Goal: Task Accomplishment & Management: Complete application form

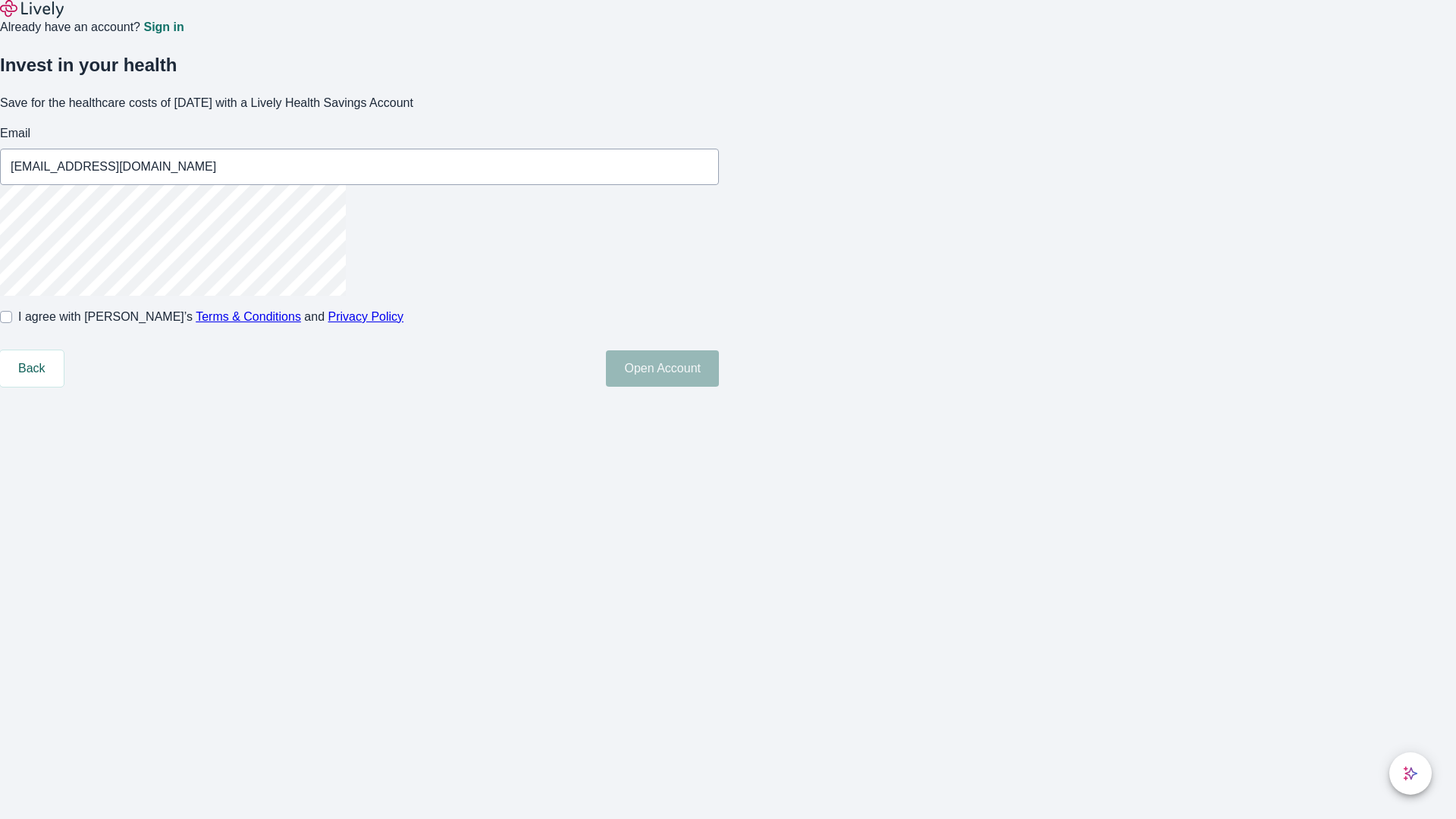
click at [12, 323] on input "I agree with Lively’s Terms & Conditions and Privacy Policy" at bounding box center [6, 317] width 12 height 12
checkbox input "true"
click at [719, 386] on button "Open Account" at bounding box center [662, 369] width 113 height 36
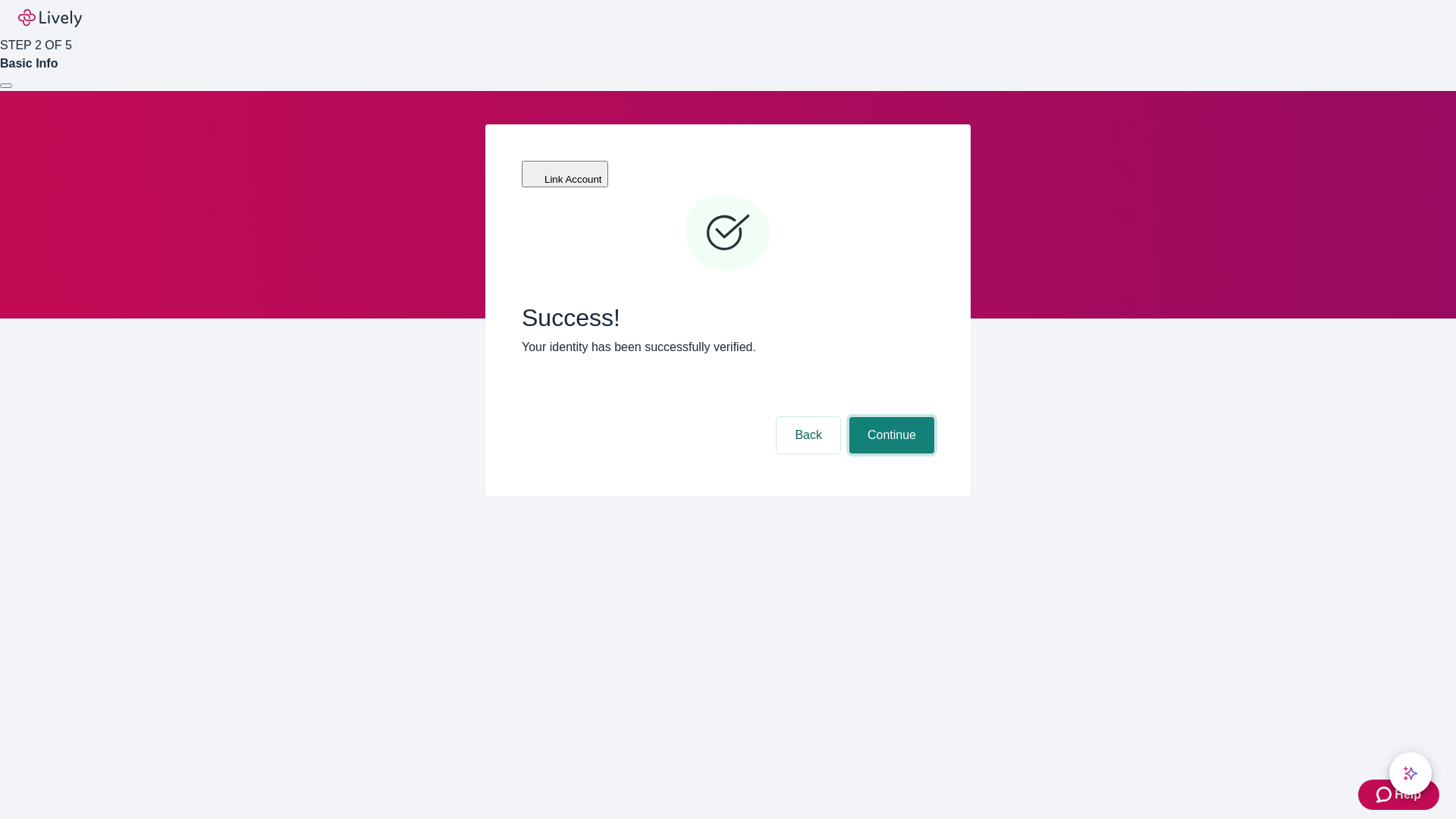
click at [889, 418] on button "Continue" at bounding box center [891, 435] width 85 height 36
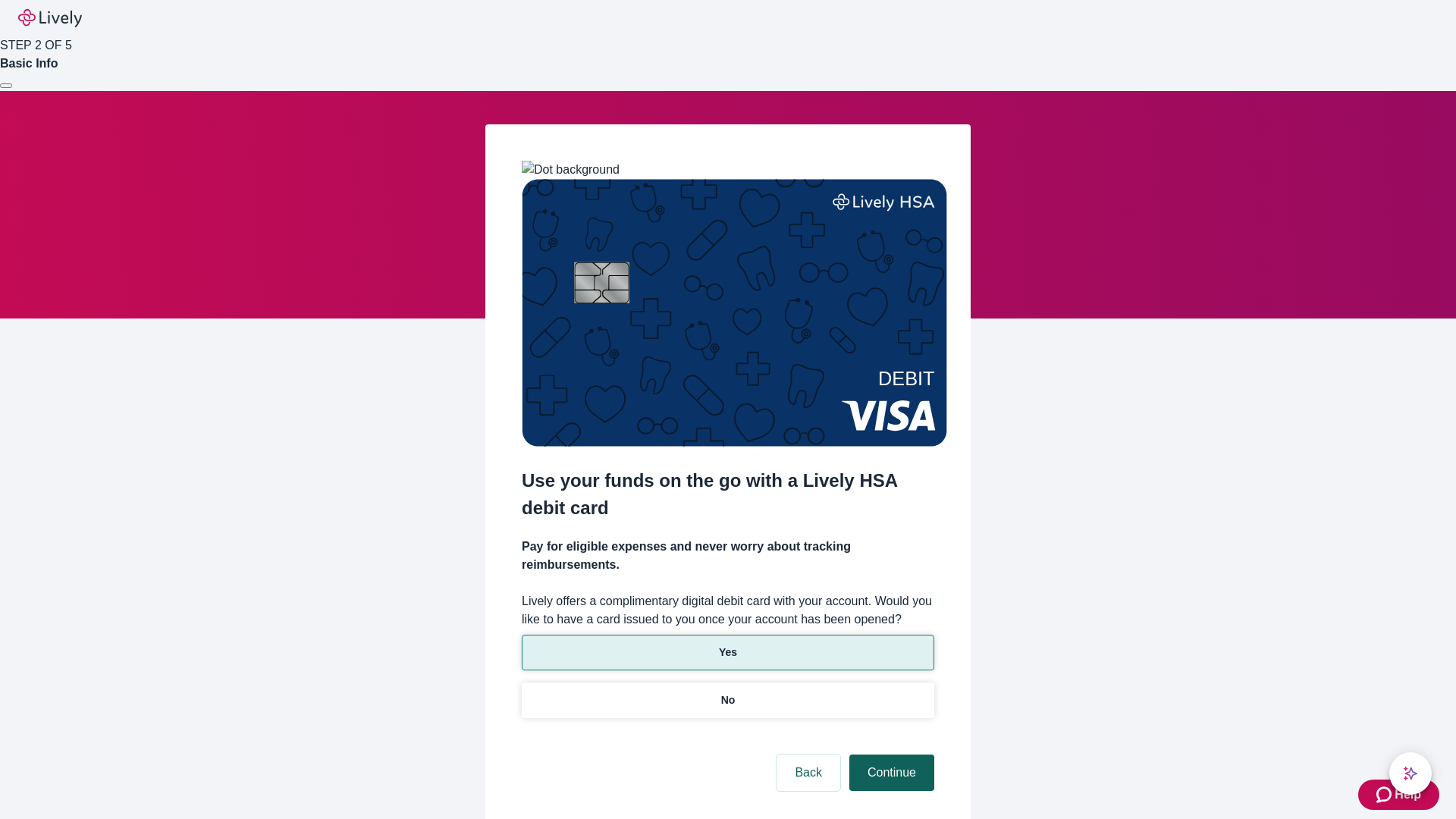
click at [727, 645] on p "Yes" at bounding box center [728, 653] width 18 height 16
click at [889, 755] on button "Continue" at bounding box center [891, 773] width 85 height 36
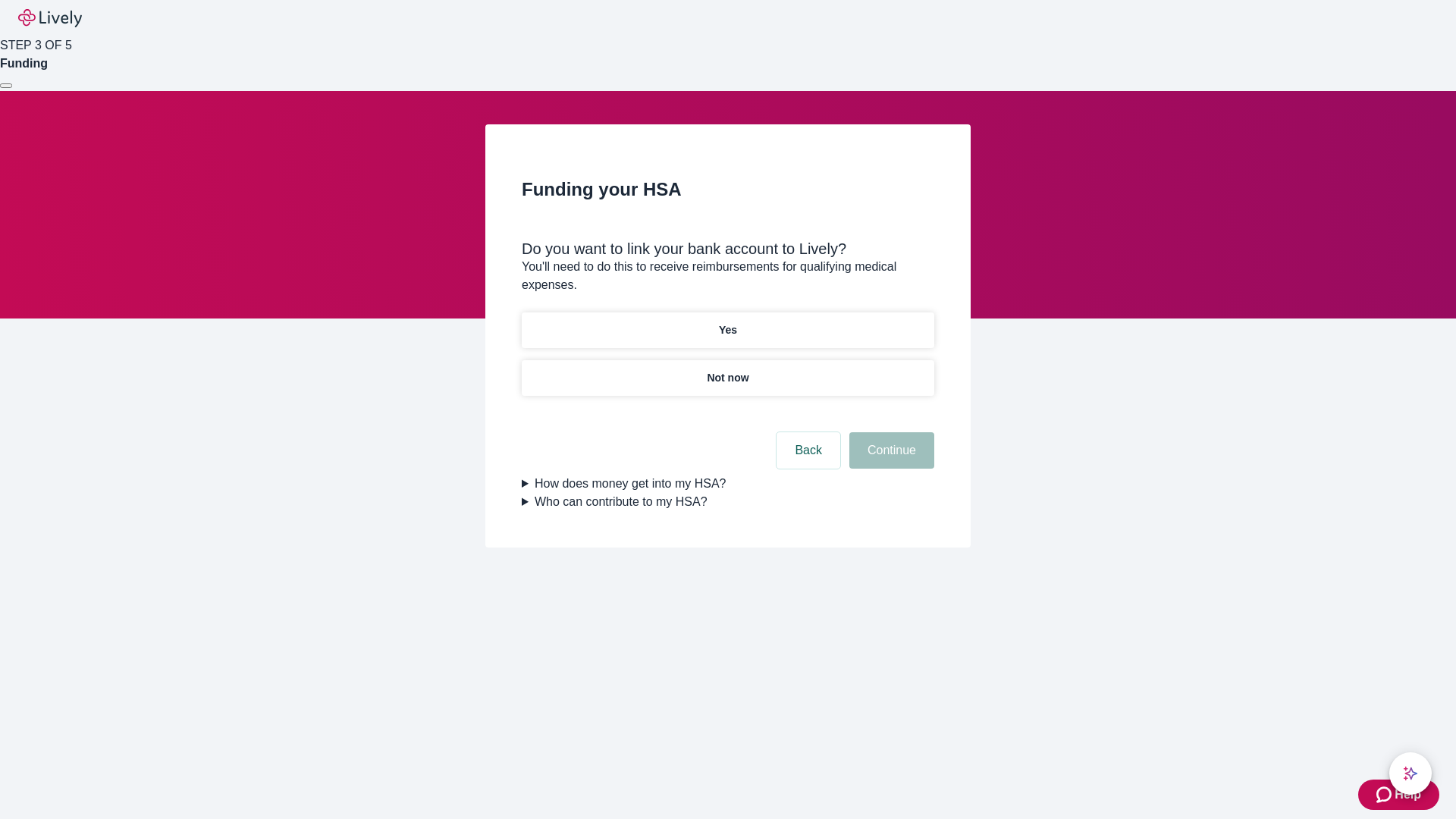
click at [727, 322] on p "Yes" at bounding box center [728, 330] width 18 height 16
click at [889, 433] on button "Continue" at bounding box center [891, 450] width 85 height 36
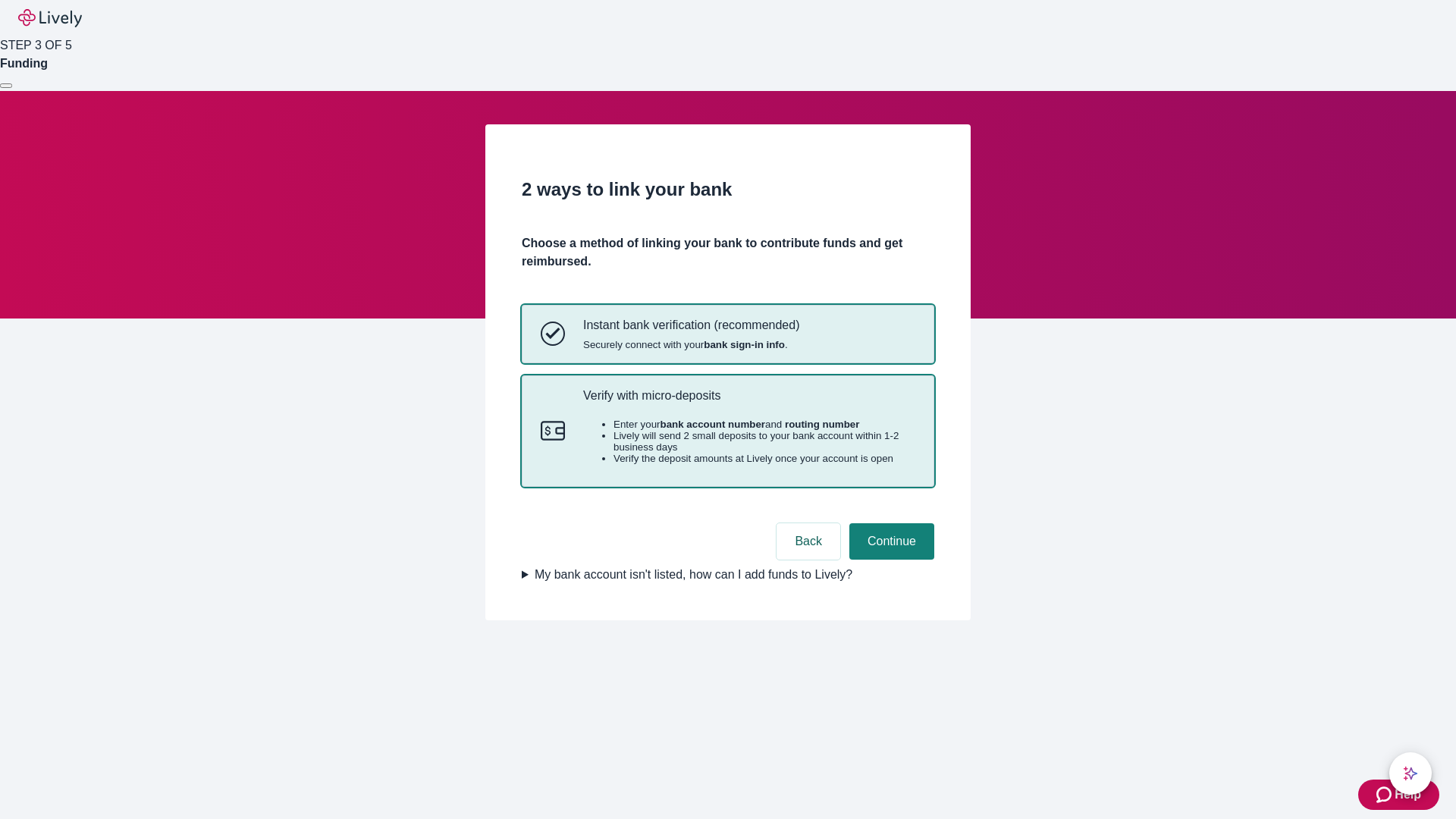
click at [748, 402] on p "Verify with micro-deposits" at bounding box center [748, 395] width 332 height 14
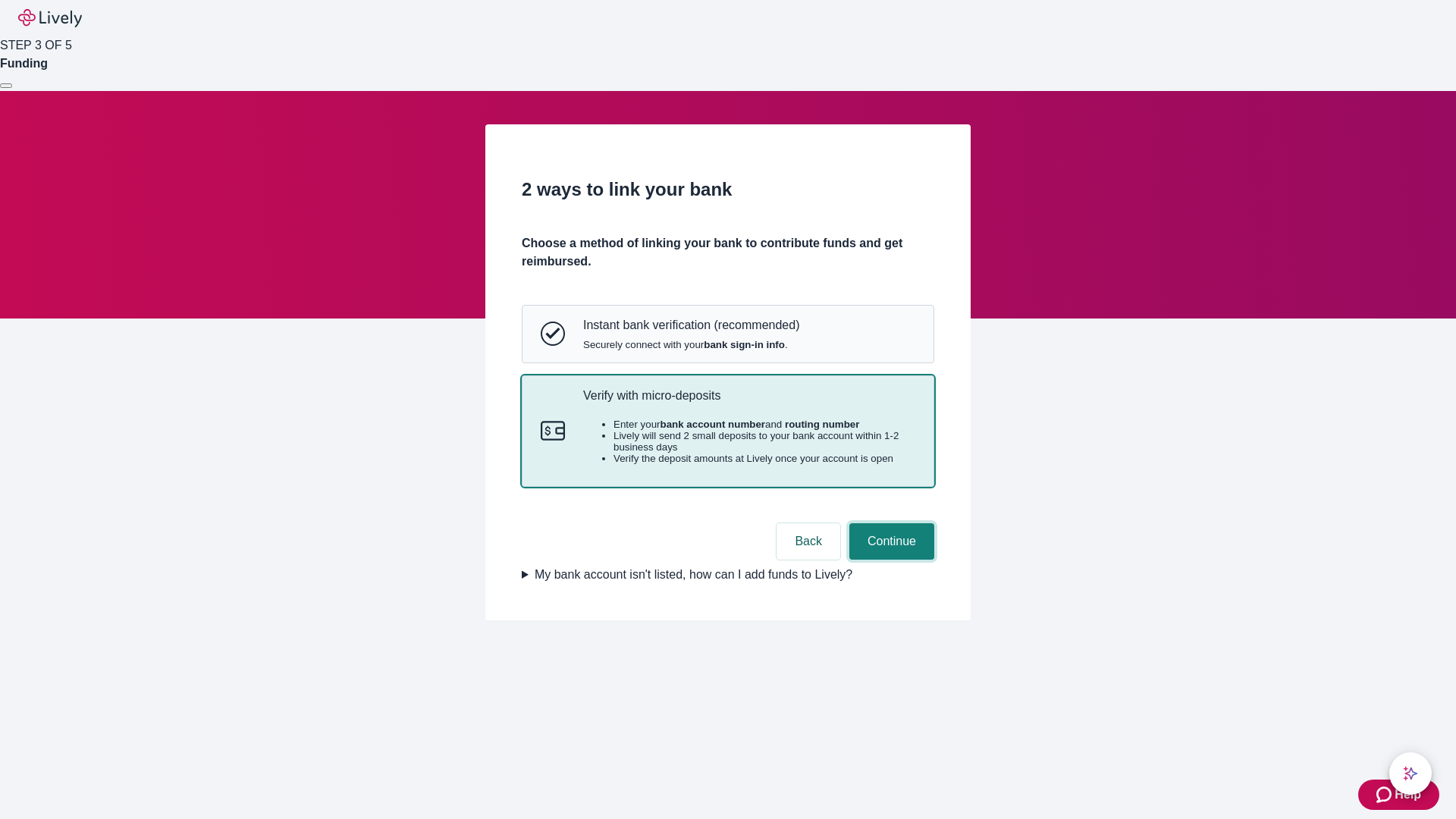
click at [889, 560] on button "Continue" at bounding box center [891, 541] width 85 height 36
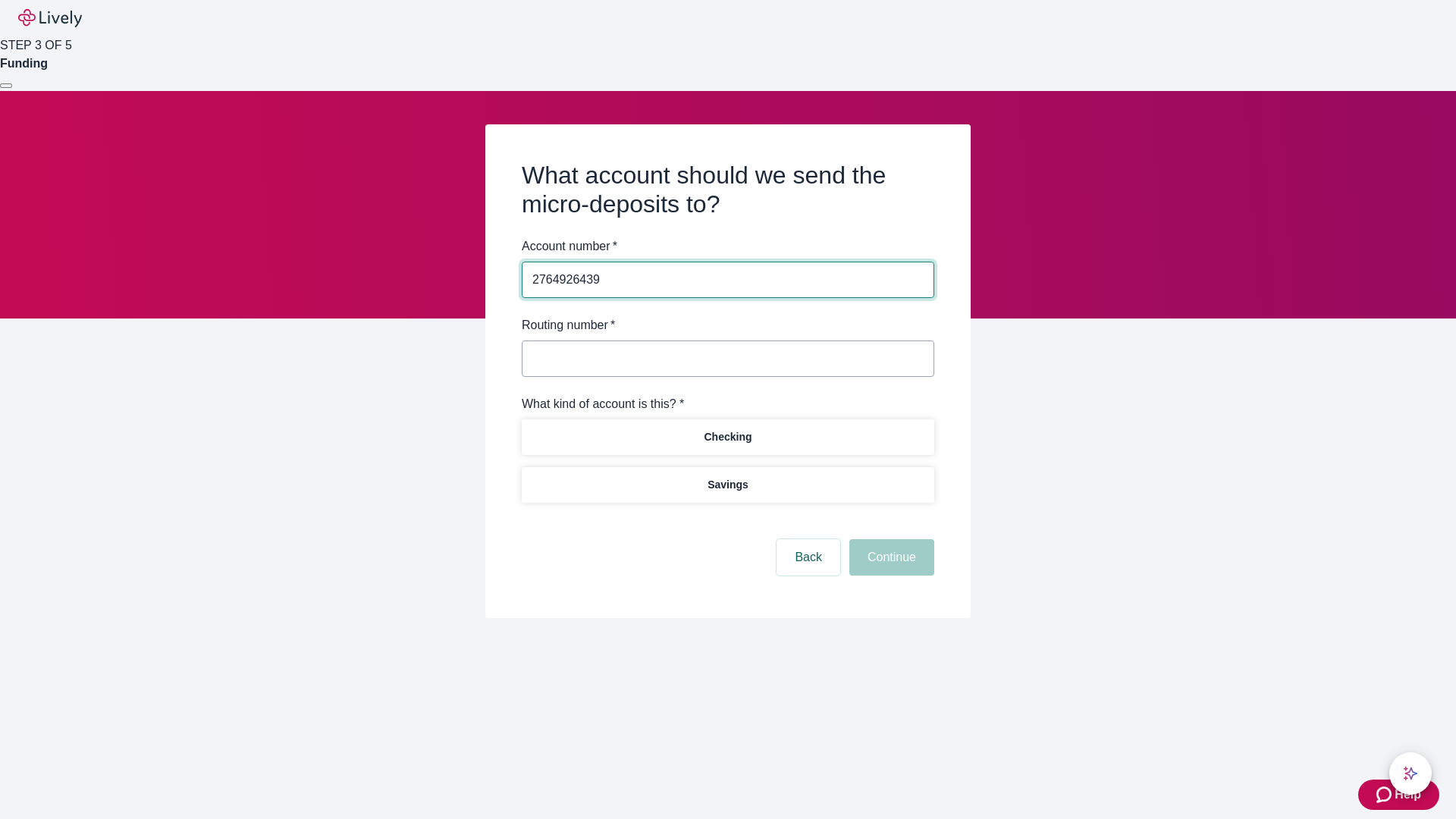
type input "2764926439"
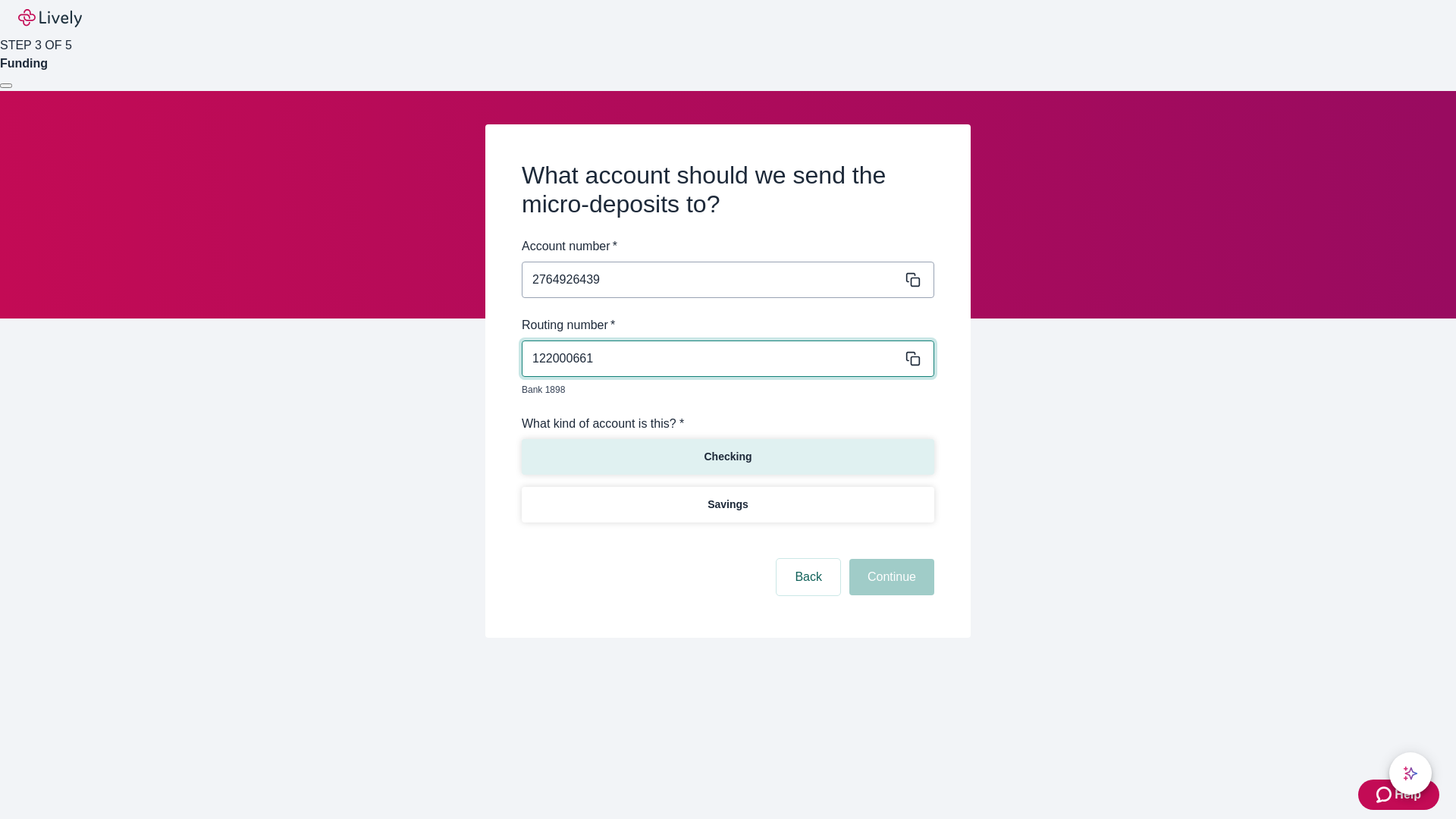
type input "122000661"
click at [727, 449] on p "Checking" at bounding box center [727, 457] width 48 height 16
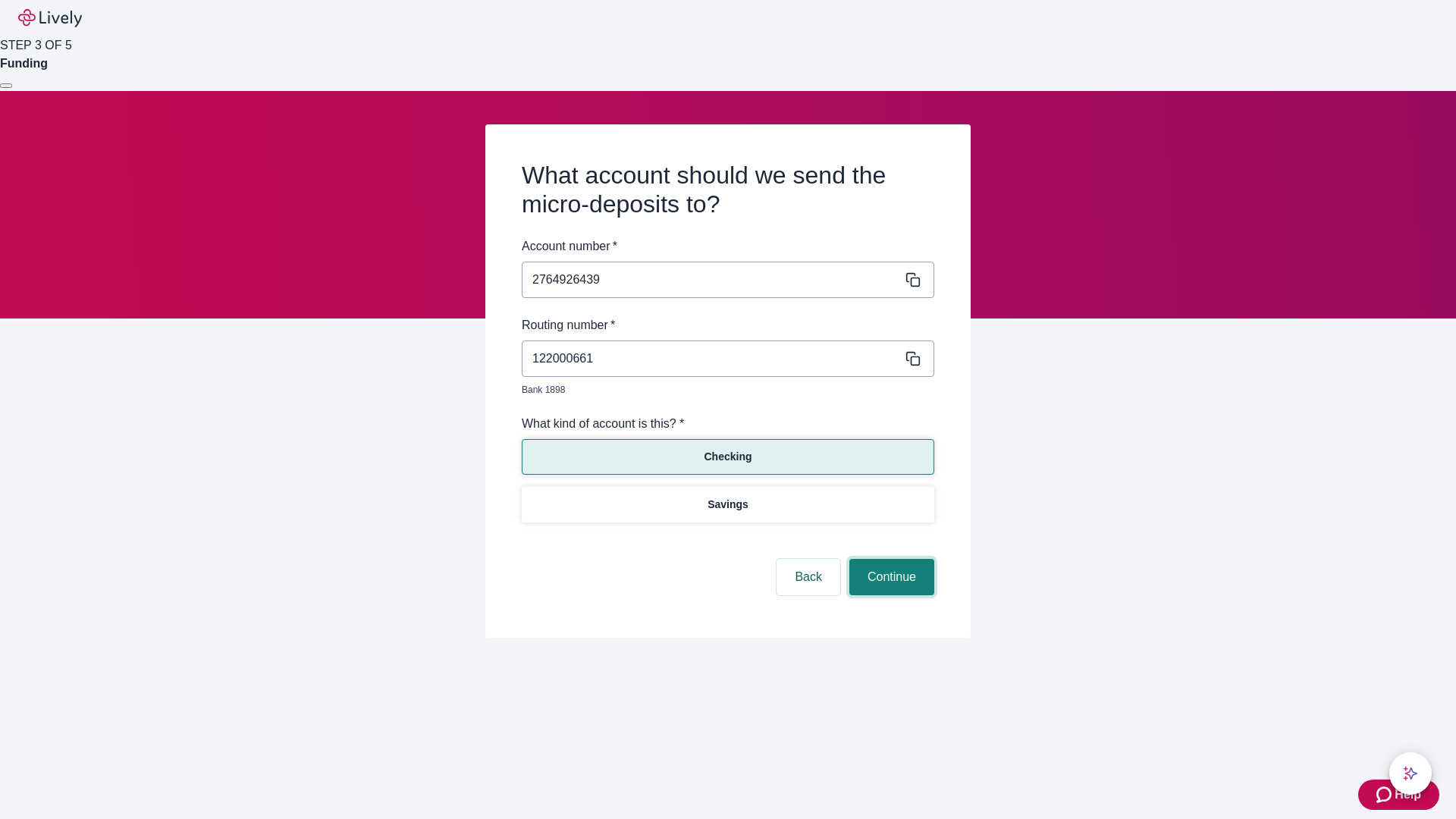
click at [889, 560] on button "Continue" at bounding box center [891, 577] width 85 height 36
